Goal: Transaction & Acquisition: Purchase product/service

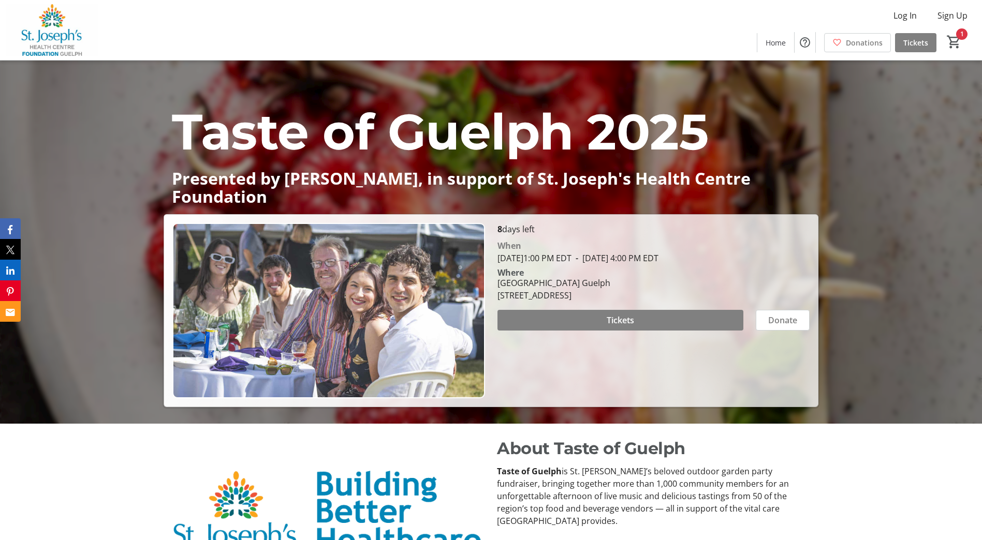
scroll to position [155, 0]
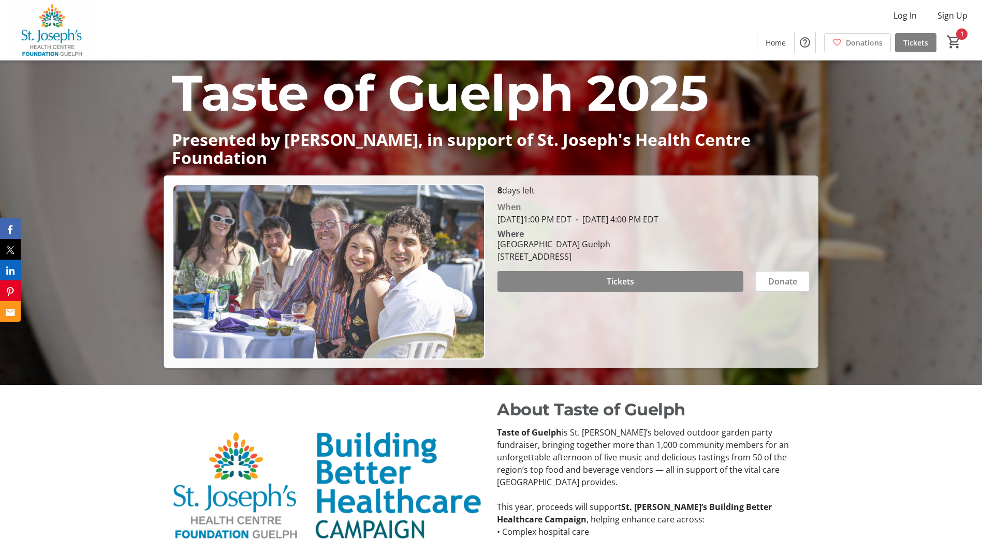
click at [642, 280] on span at bounding box center [620, 281] width 246 height 25
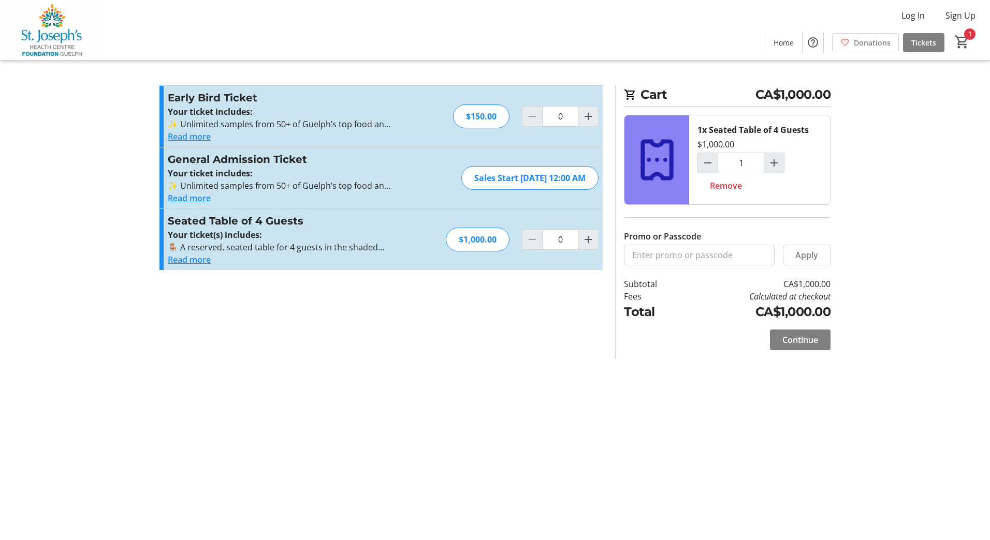
type input "1"
click at [561, 110] on input "0" at bounding box center [560, 116] width 36 height 21
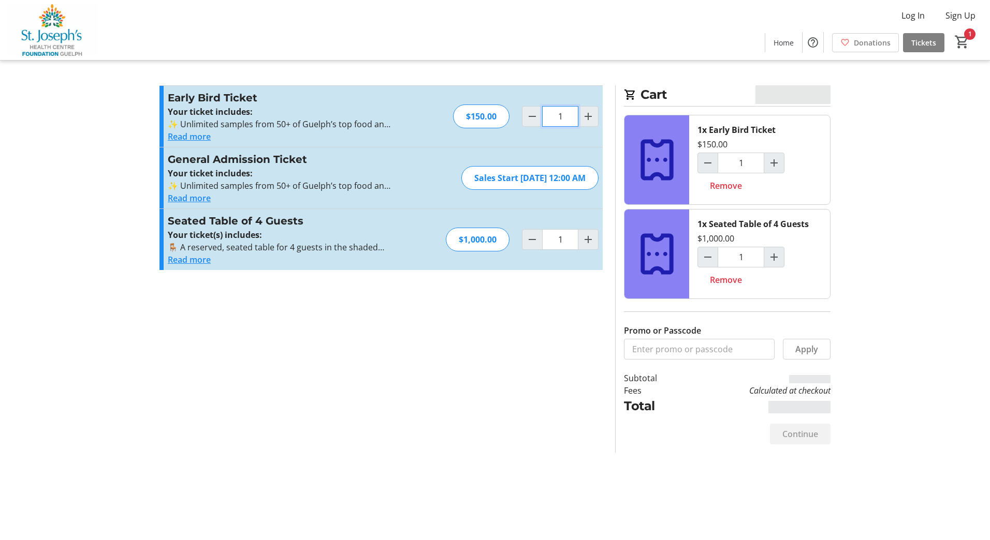
type input "1"
click at [521, 386] on section "Promo or Passcode Apply Early Bird Ticket Your ticket includes: ✨ Unlimited sam…" at bounding box center [381, 269] width 456 height 368
click at [739, 285] on span "Remove" at bounding box center [726, 280] width 32 height 12
type input "0"
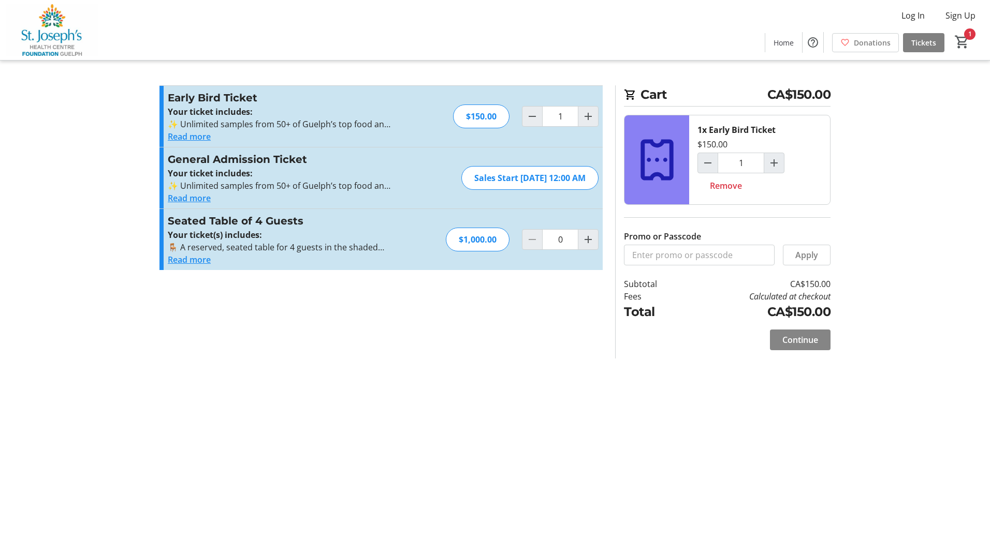
click at [796, 338] on span "Continue" at bounding box center [800, 340] width 36 height 12
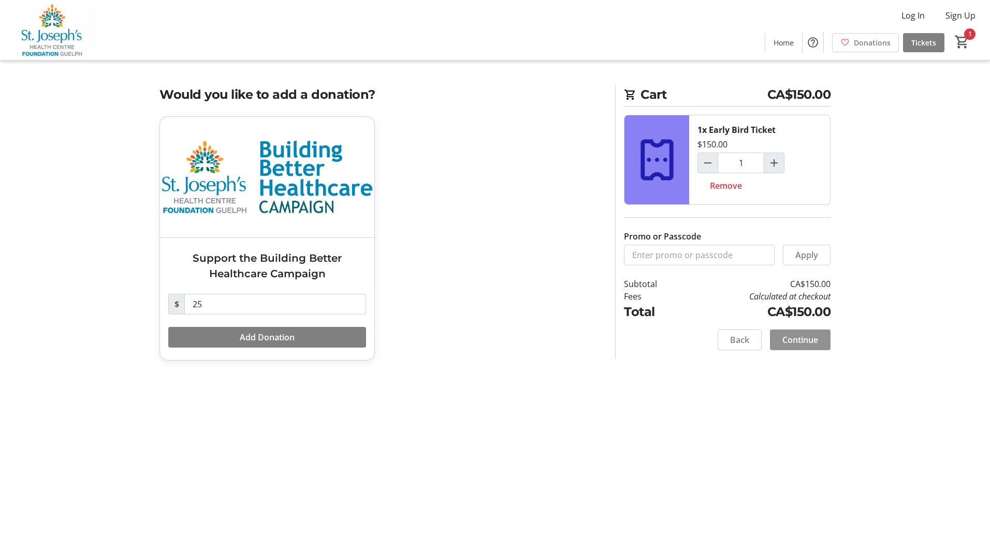
click at [813, 338] on span "Continue" at bounding box center [800, 340] width 36 height 12
select select "CA"
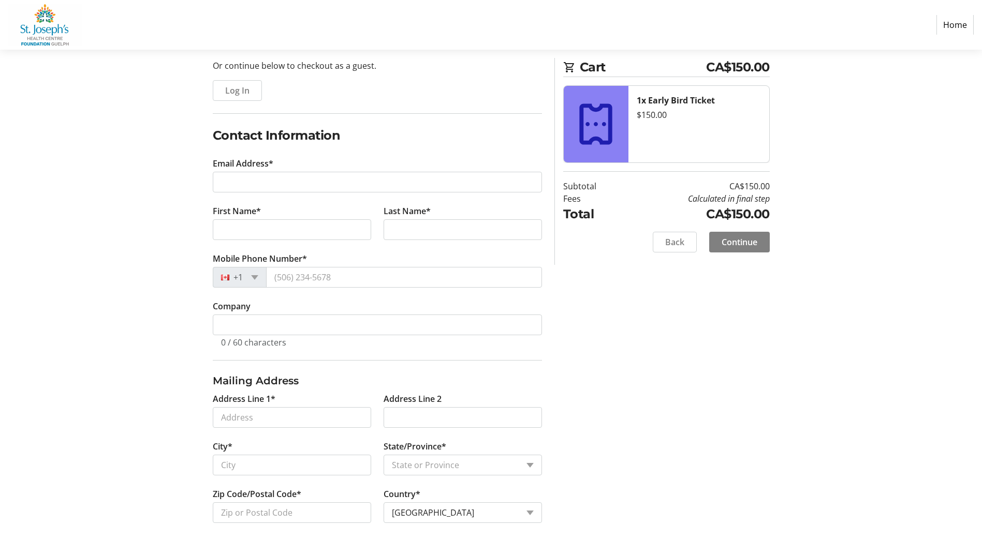
scroll to position [111, 0]
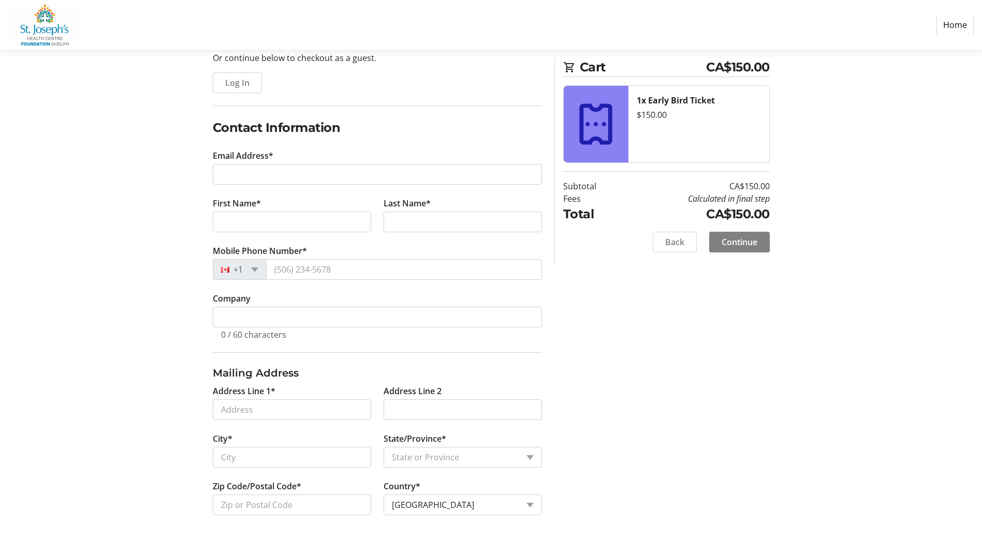
click at [85, 307] on section "Purchase Step 1 of 5 Cart CA$150.00 1x Early Bird Ticket $150.00 Subtotal CA$15…" at bounding box center [491, 240] width 982 height 602
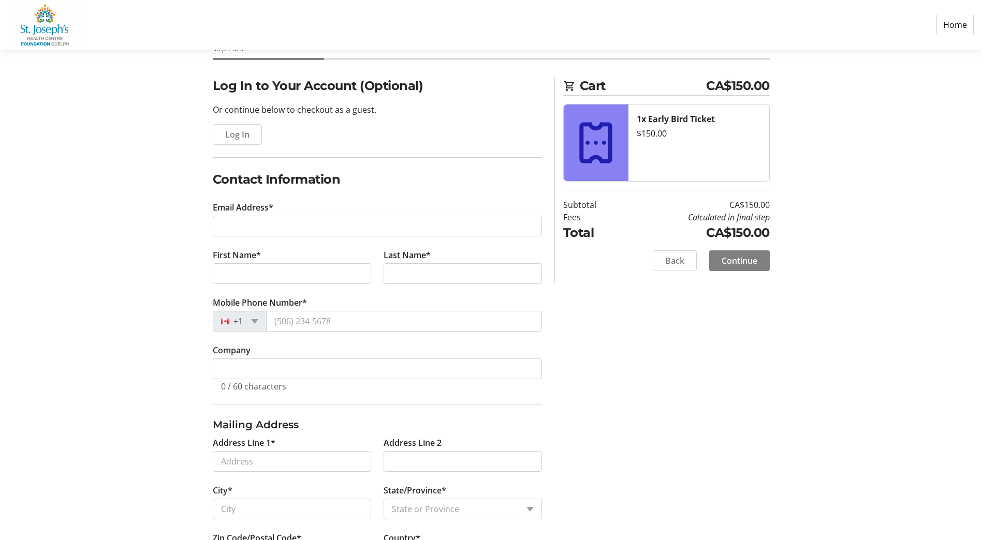
scroll to position [0, 0]
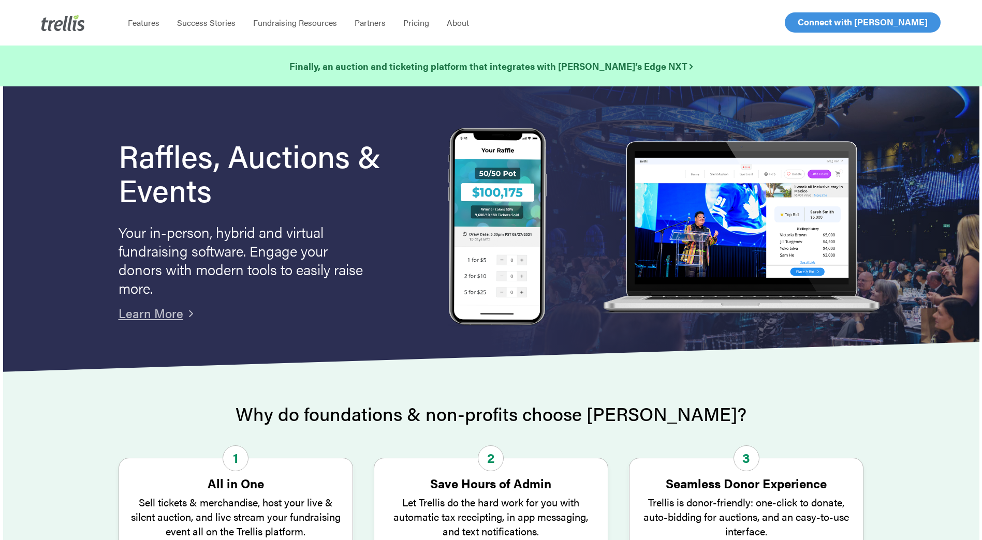
click at [818, 21] on span "Log In" at bounding box center [809, 22] width 25 height 12
